Goal: Transaction & Acquisition: Purchase product/service

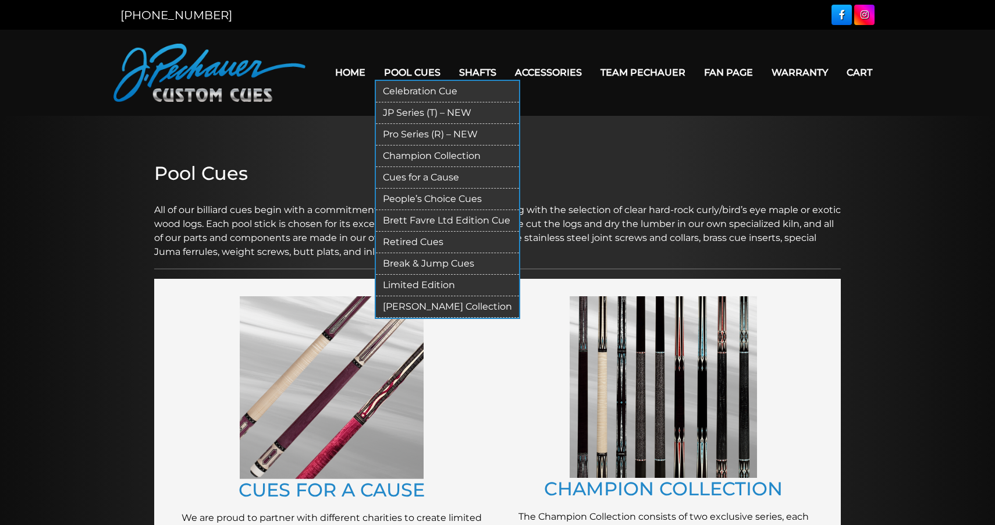
click at [399, 113] on link "JP Series (T) – NEW" at bounding box center [447, 113] width 143 height 22
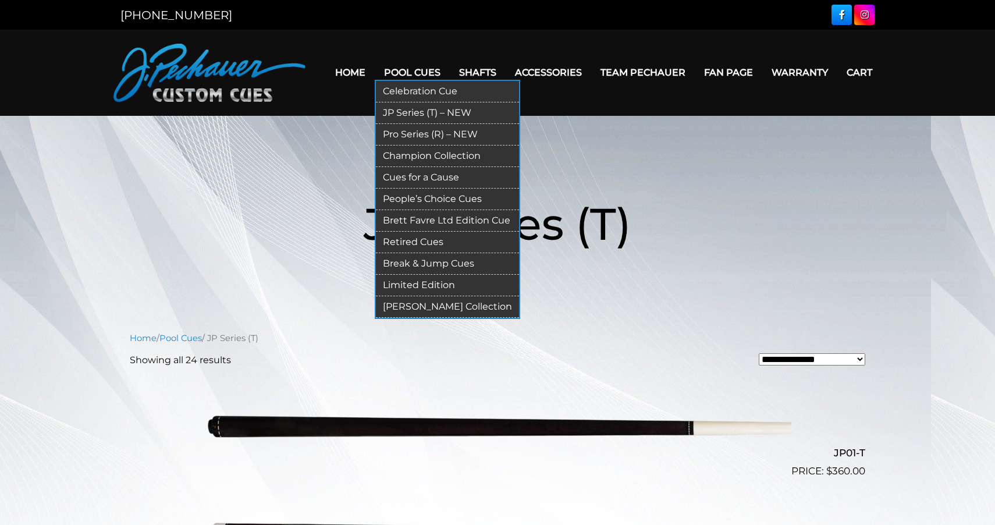
click at [389, 133] on link "Pro Series (R) – NEW" at bounding box center [447, 135] width 143 height 22
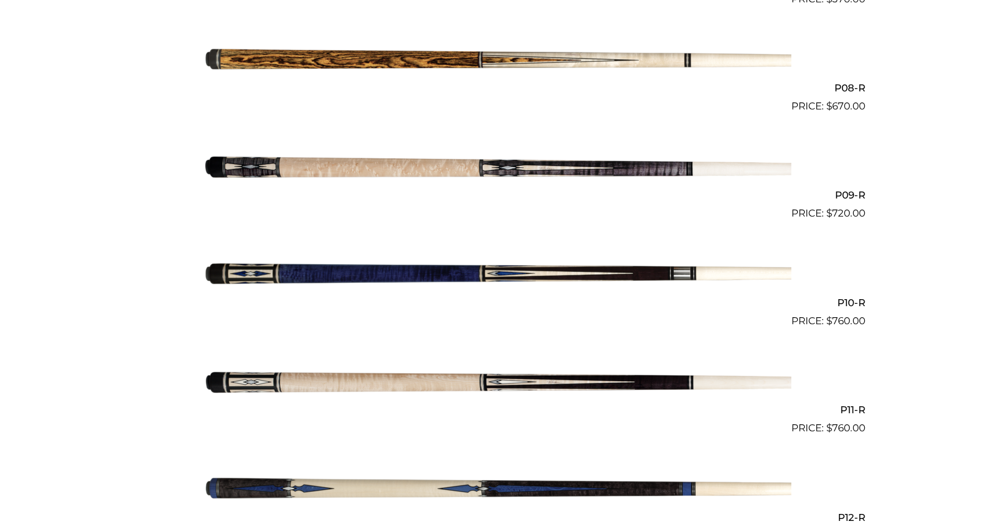
scroll to position [1117, 0]
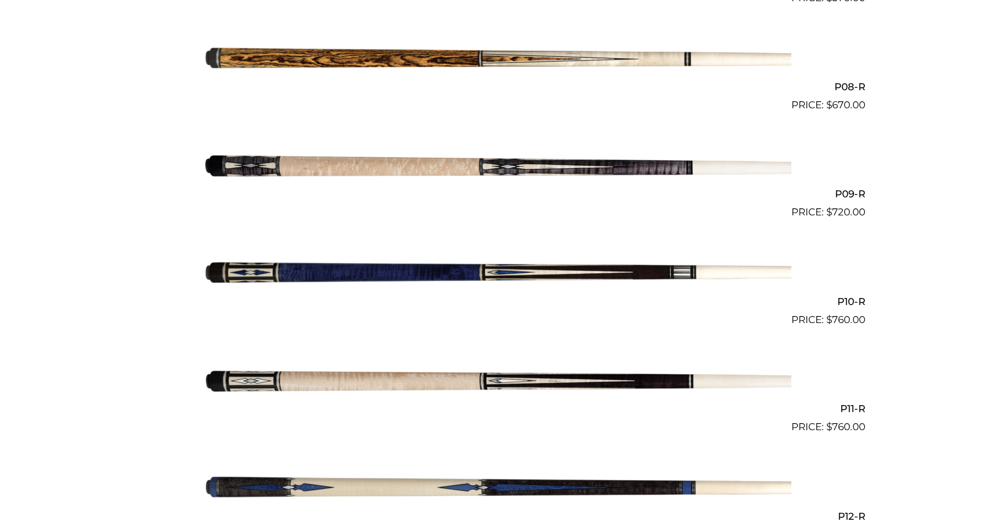
click at [408, 177] on img at bounding box center [498, 167] width 588 height 98
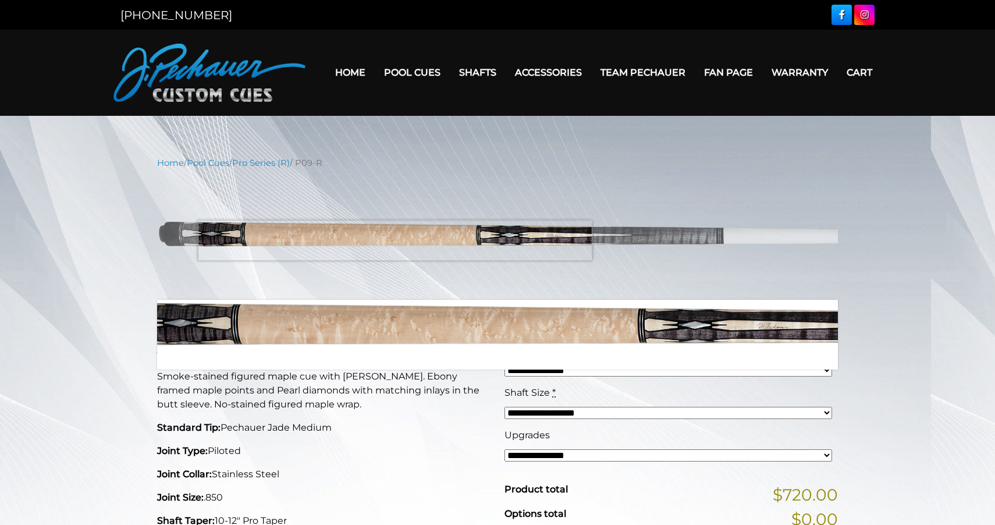
click at [395, 240] on img at bounding box center [497, 234] width 681 height 113
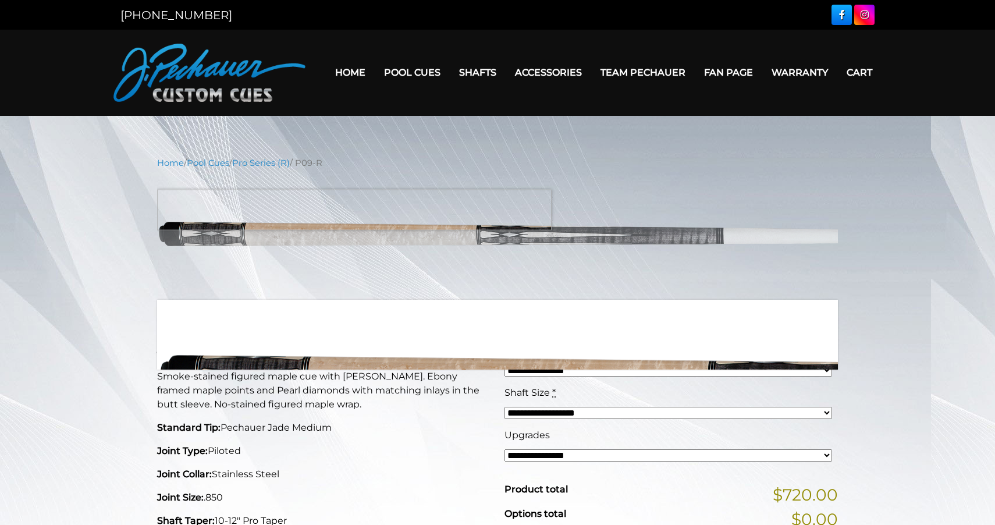
click at [310, 209] on img at bounding box center [497, 234] width 681 height 113
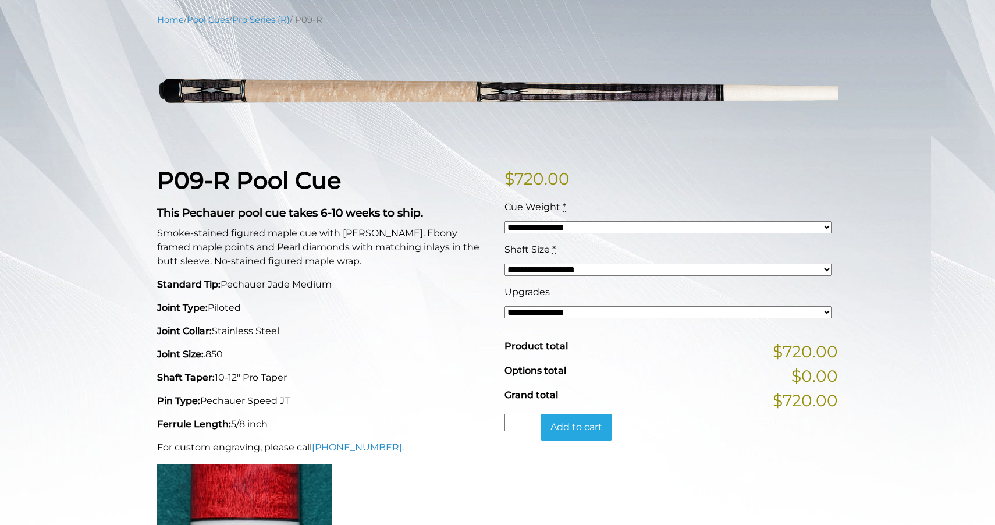
scroll to position [143, 0]
click at [219, 310] on p "Joint Type: Piloted" at bounding box center [323, 308] width 333 height 14
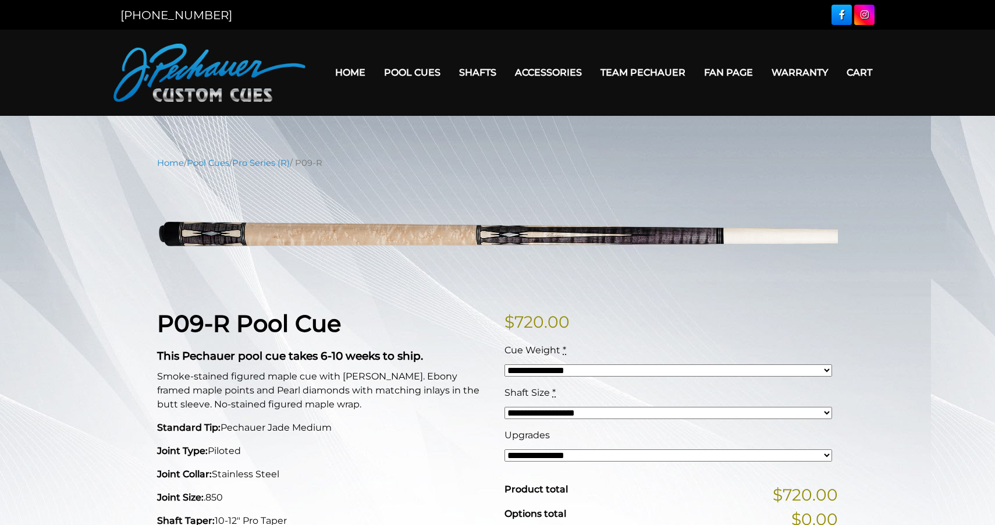
scroll to position [0, 0]
